Goal: Transaction & Acquisition: Purchase product/service

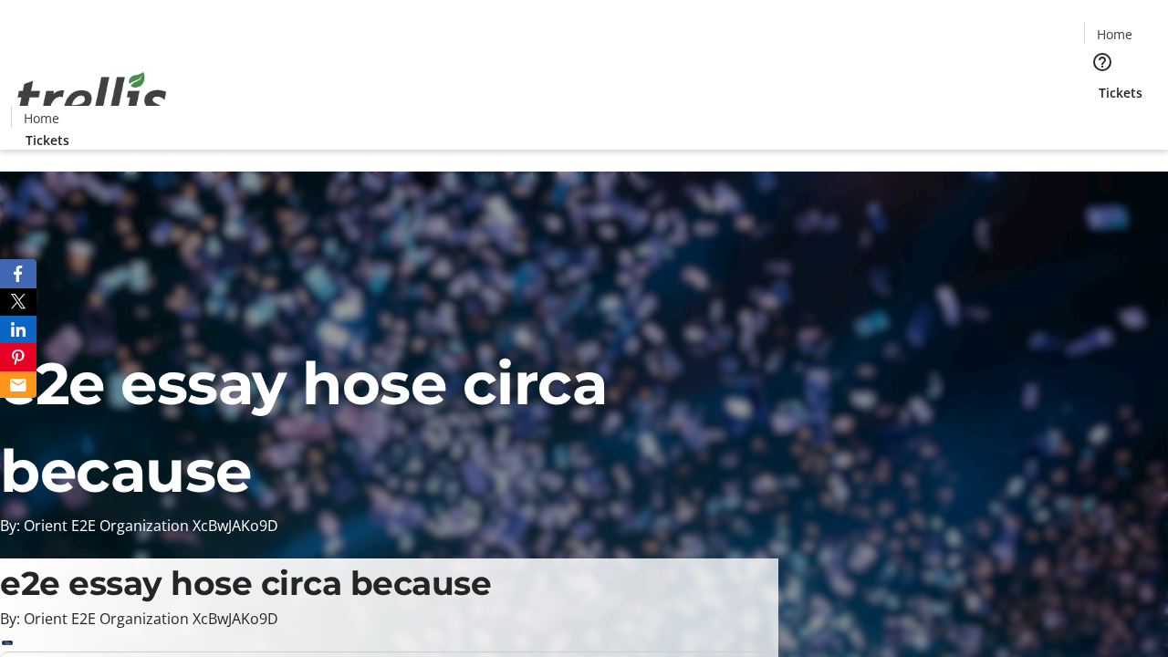
click at [1099, 83] on span "Tickets" at bounding box center [1121, 92] width 44 height 19
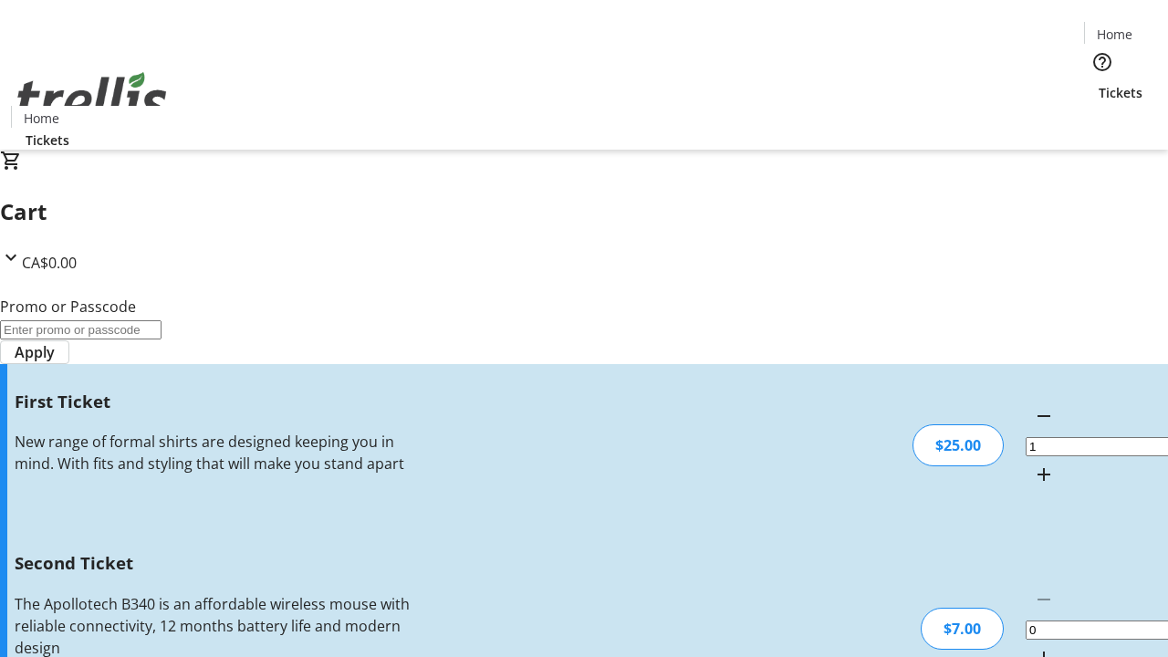
click at [1033, 647] on mat-icon "Increment by one" at bounding box center [1044, 658] width 22 height 22
type input "2"
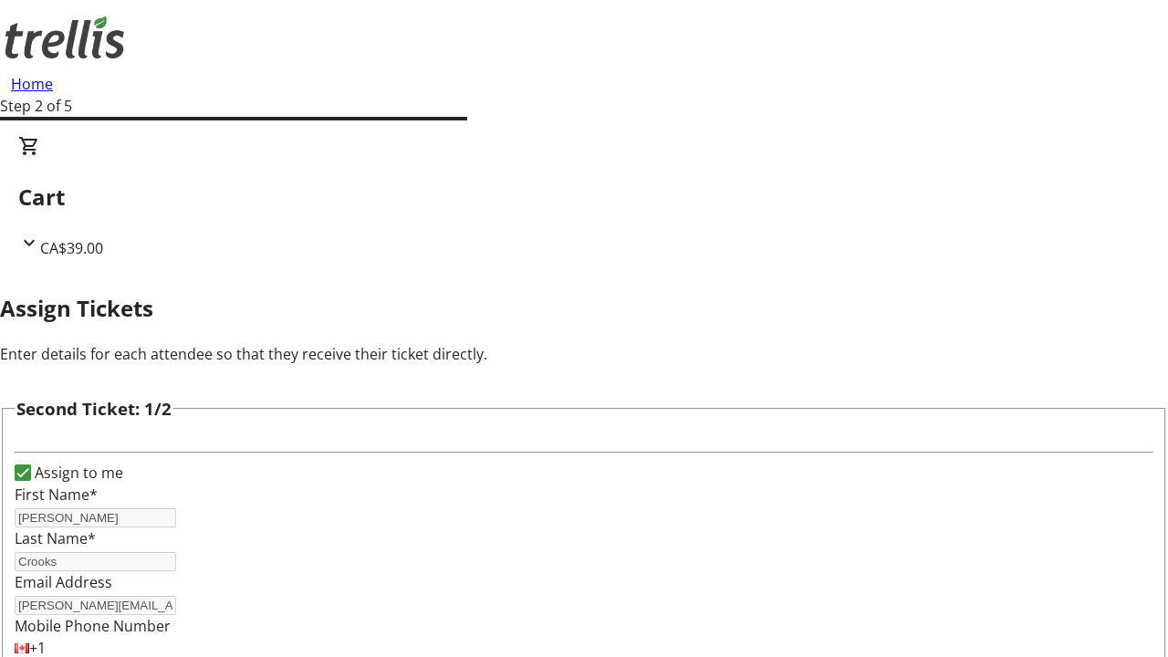
type input "[PERSON_NAME]"
type input "Crooks"
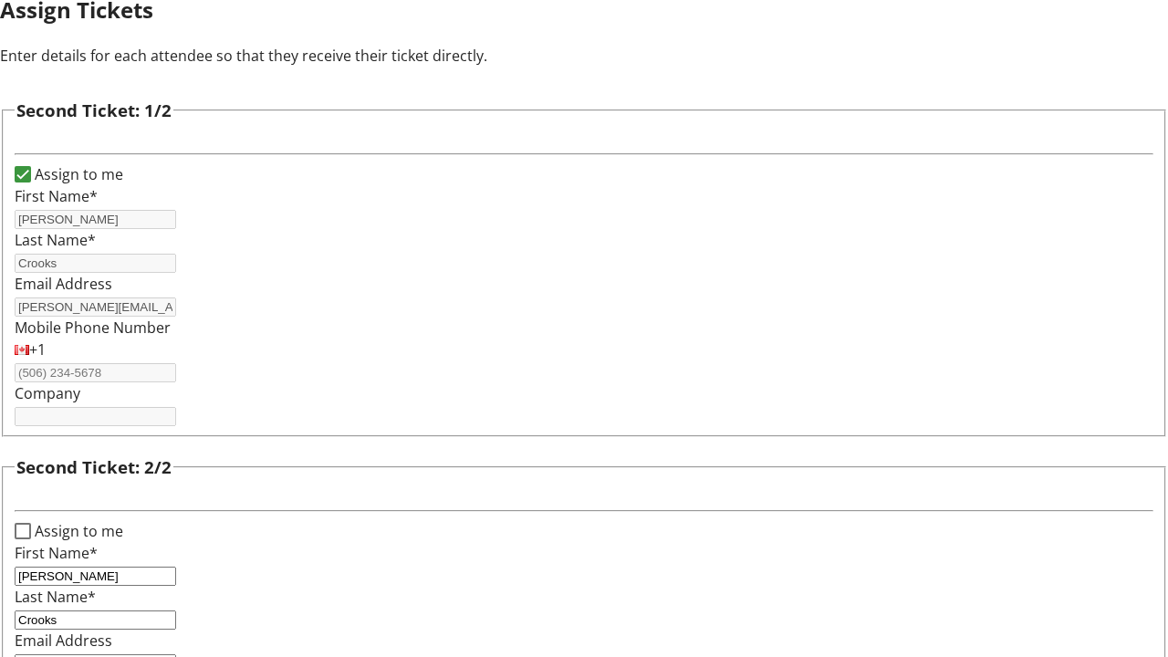
type input "[PERSON_NAME][EMAIL_ADDRESS][DOMAIN_NAME]"
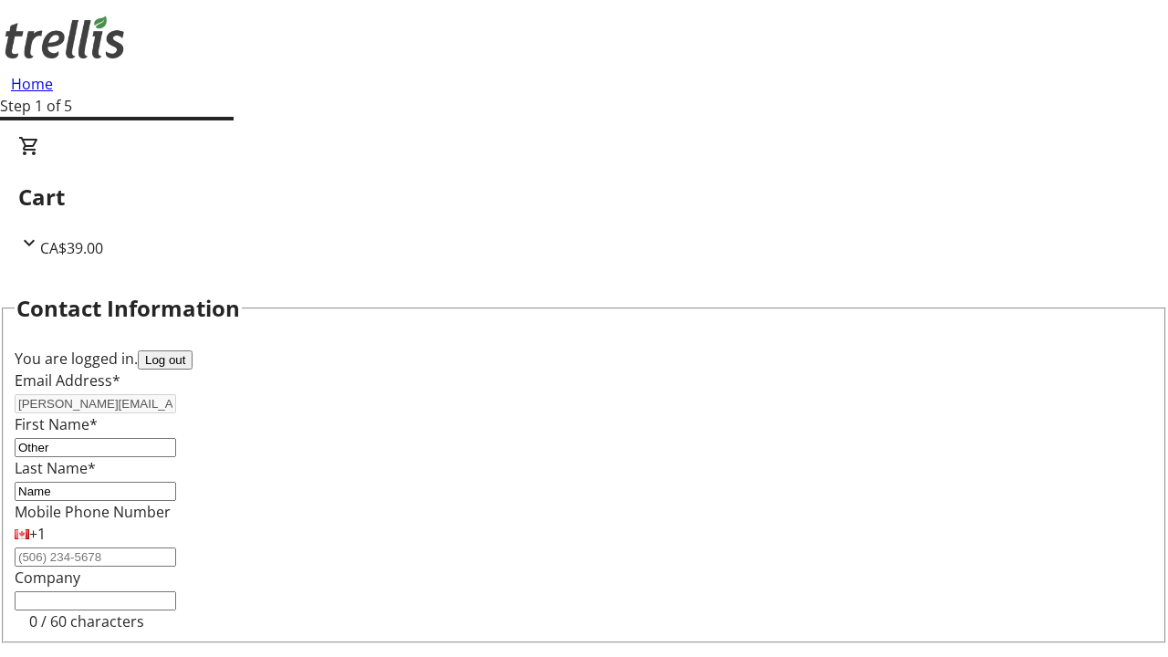
type input "Name"
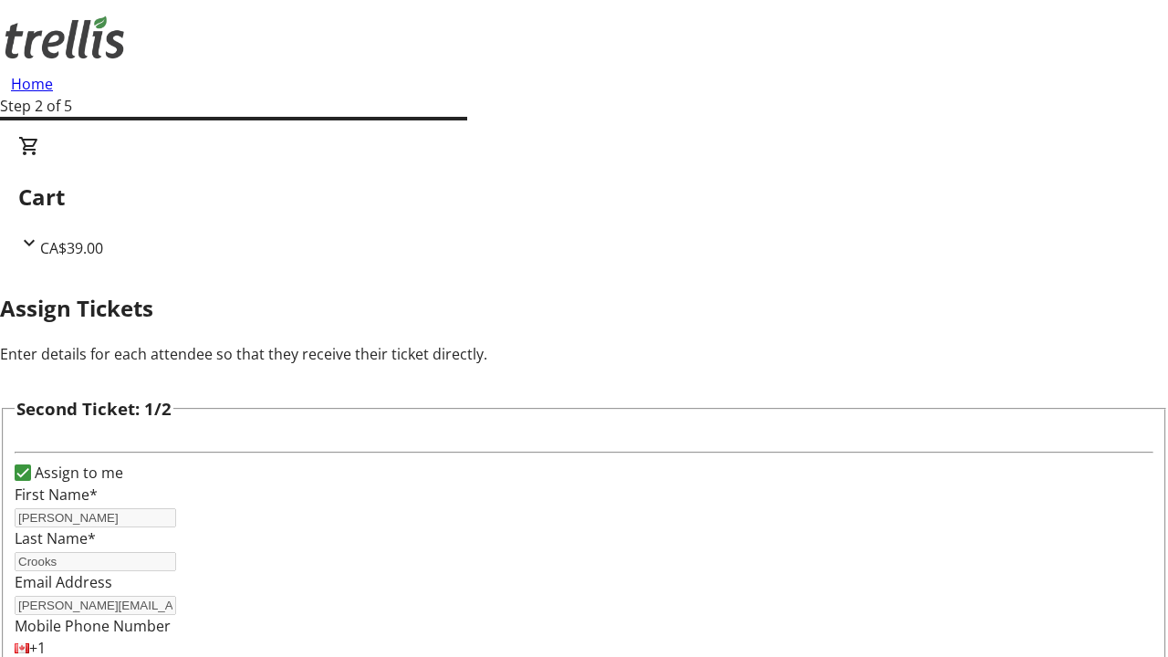
type input "New"
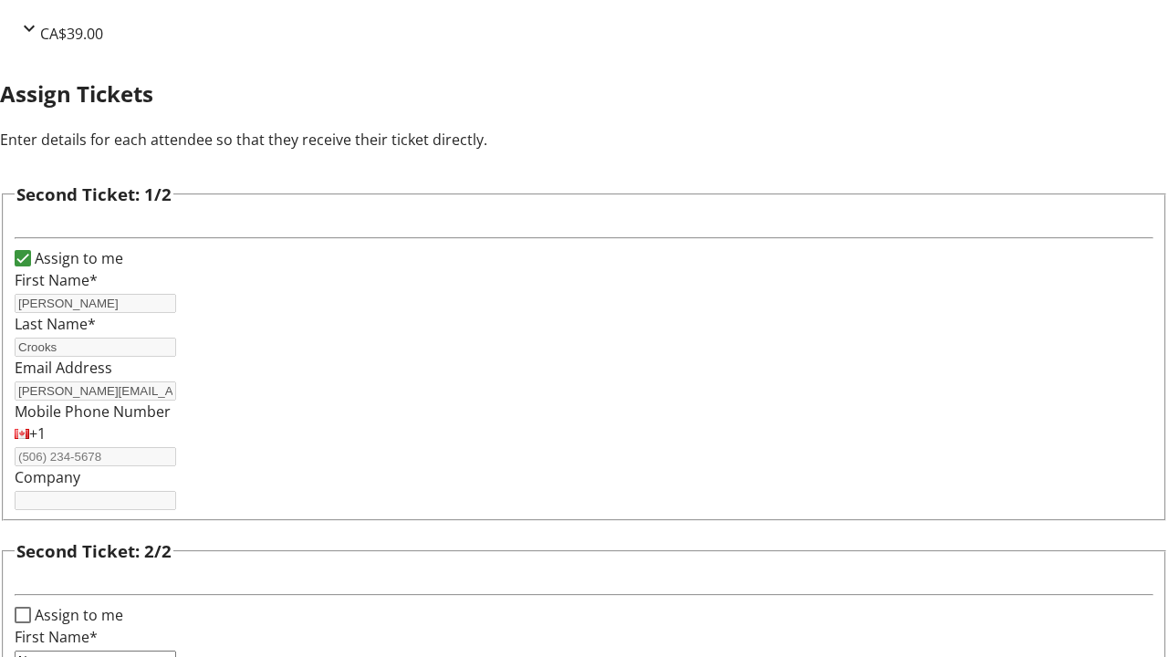
type input "Name"
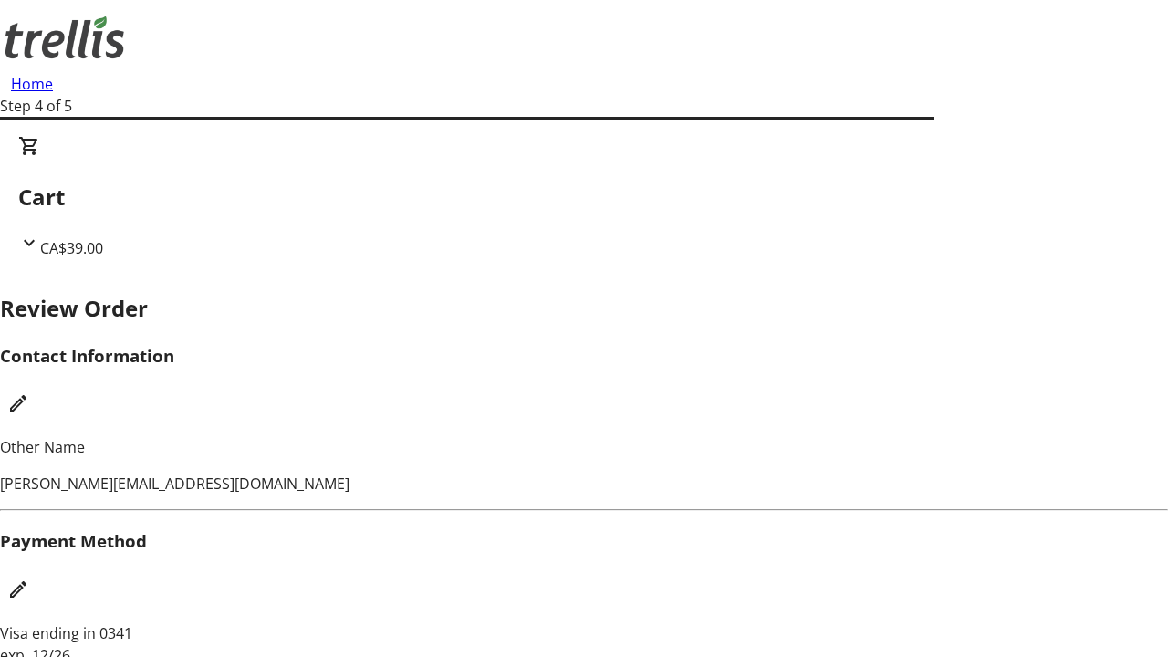
click at [29, 579] on mat-icon "Edit Payment Method" at bounding box center [18, 590] width 22 height 22
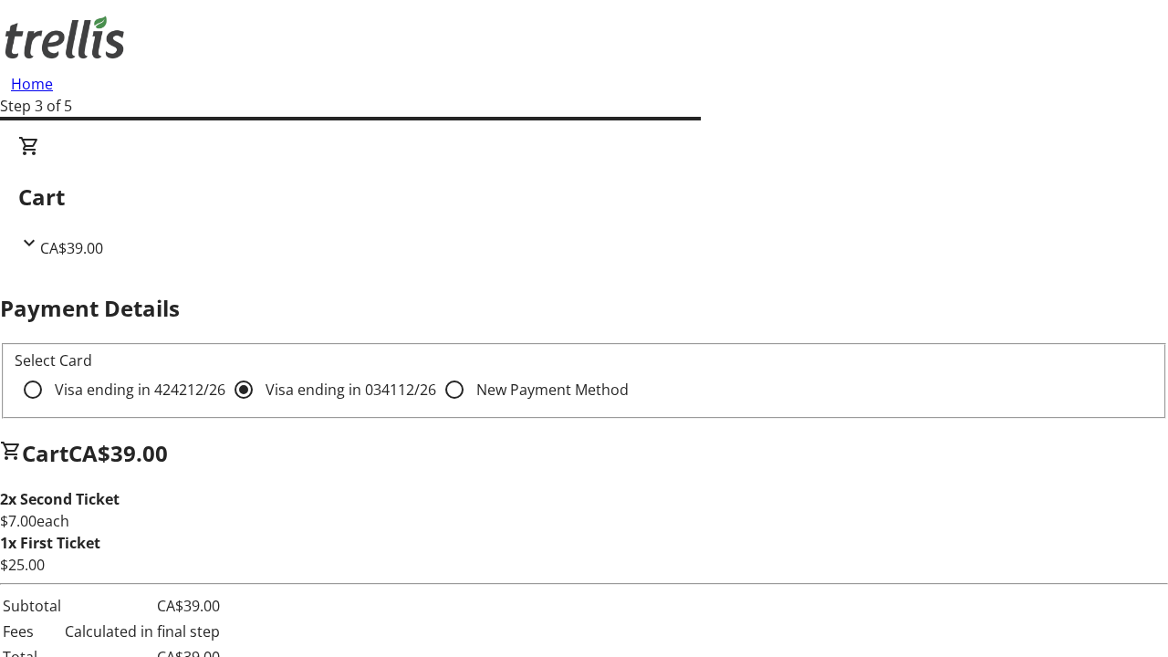
click at [51, 371] on input "Visa ending in 4242 12/26" at bounding box center [33, 389] width 37 height 37
radio input "true"
